Goal: Check status: Check status

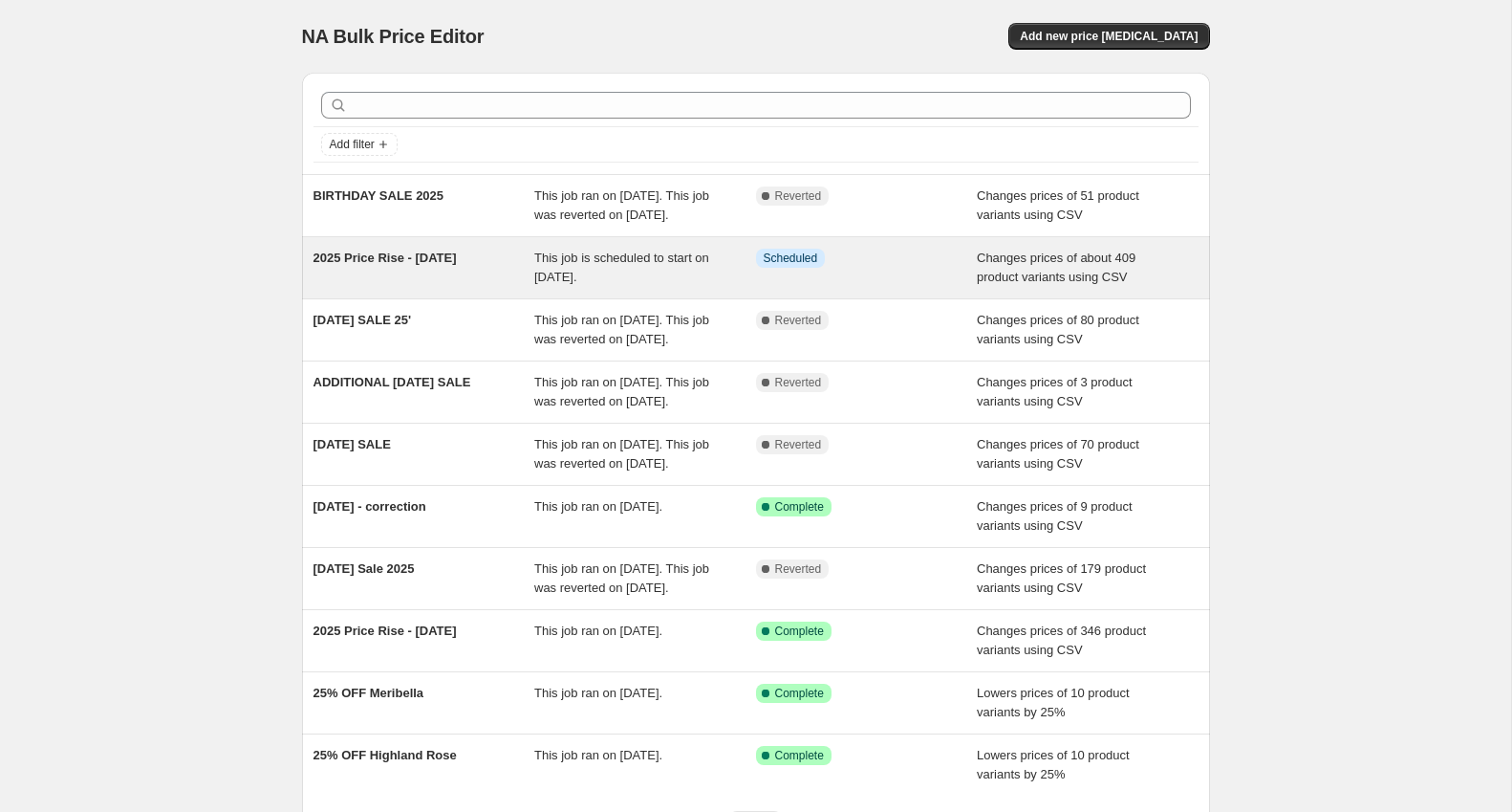
click at [431, 264] on span "2025 Price Rise - [DATE]" at bounding box center [385, 258] width 143 height 15
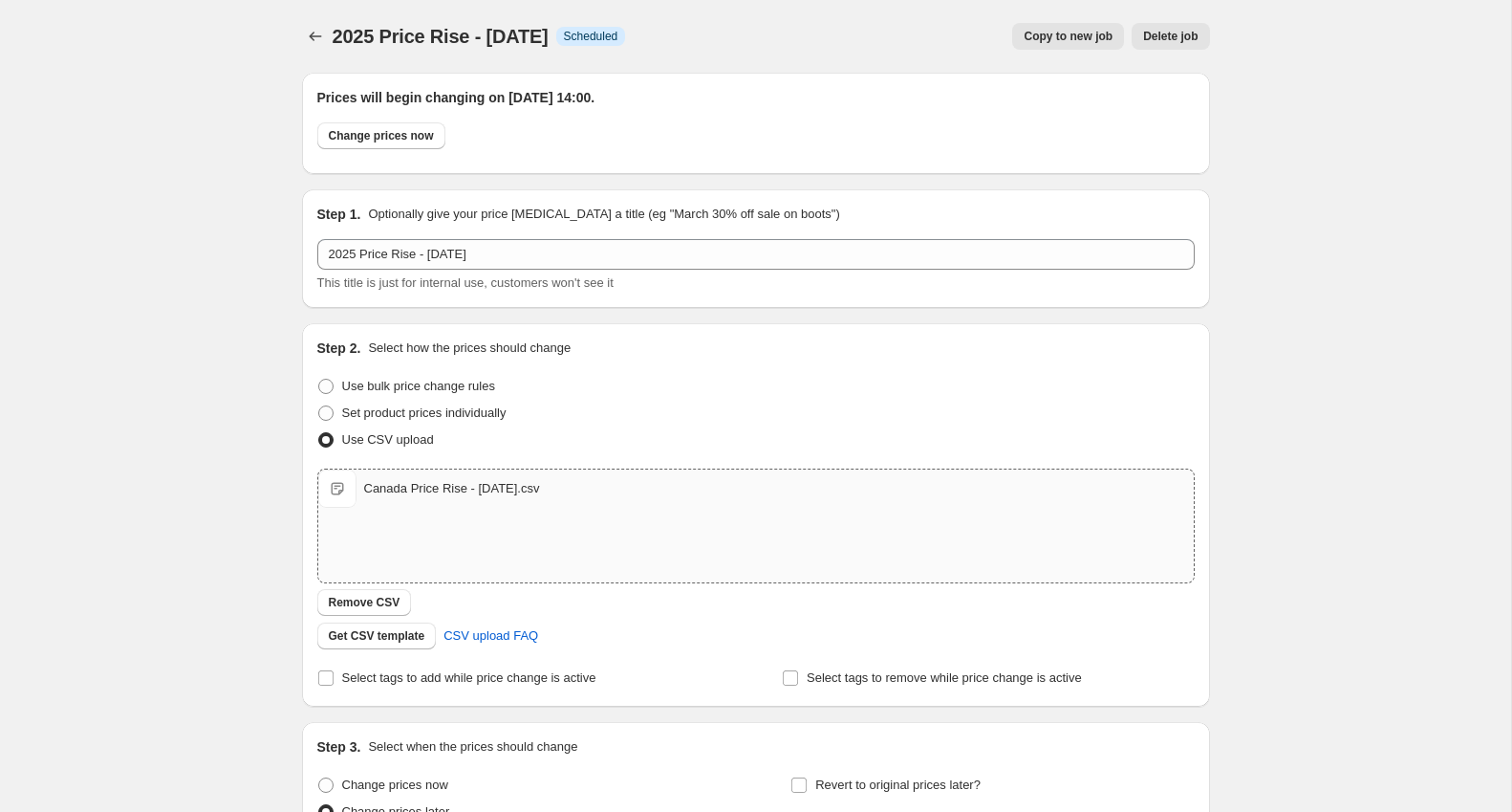
click at [341, 493] on span "Canada Price Rise - [DATE].csv" at bounding box center [337, 488] width 38 height 38
